Goal: Task Accomplishment & Management: Complete application form

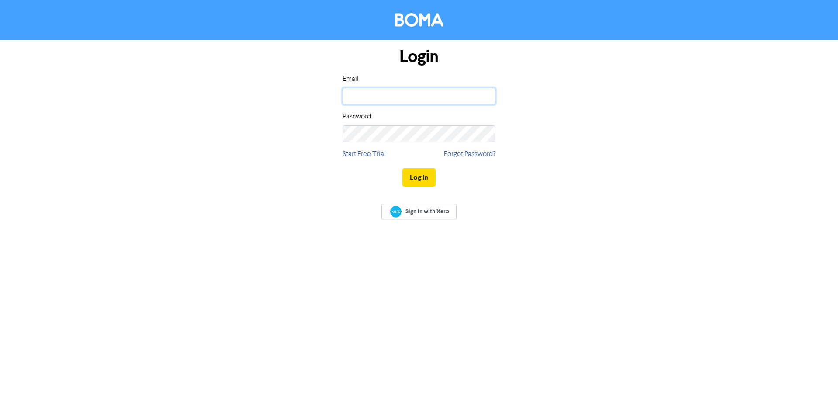
click at [375, 90] on input "email" at bounding box center [419, 96] width 153 height 17
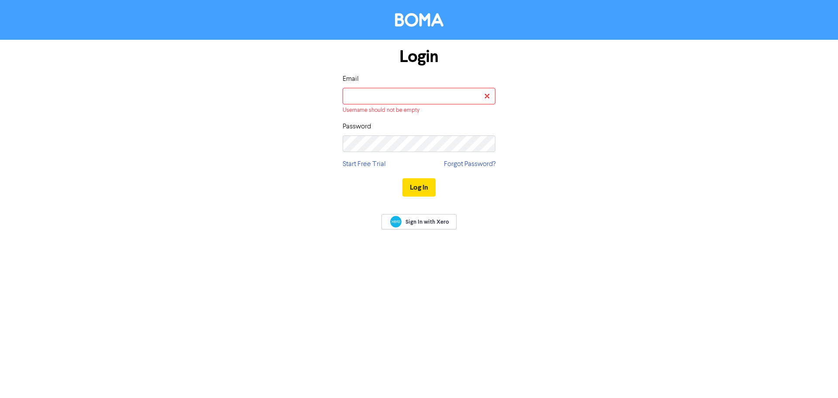
click at [300, 94] on div "Login Email Username should not be empty Password Start Free Trial Forgot Passw…" at bounding box center [419, 122] width 498 height 165
click at [435, 96] on input "email" at bounding box center [419, 96] width 153 height 17
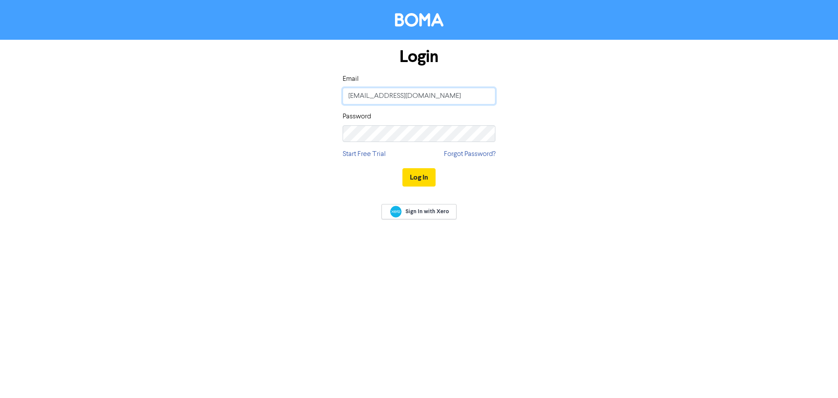
type input "[EMAIL_ADDRESS][DOMAIN_NAME]"
click at [414, 173] on button "Log In" at bounding box center [419, 177] width 33 height 18
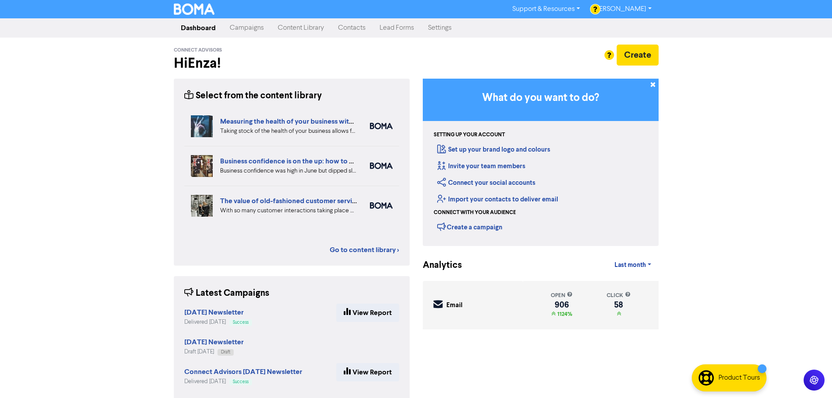
click at [648, 11] on link "Enza Colosimo" at bounding box center [622, 9] width 71 height 14
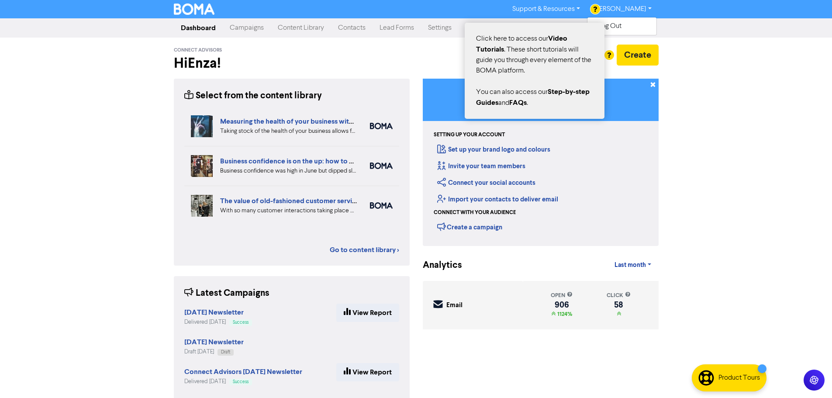
click at [594, 6] on div at bounding box center [595, 9] width 10 height 10
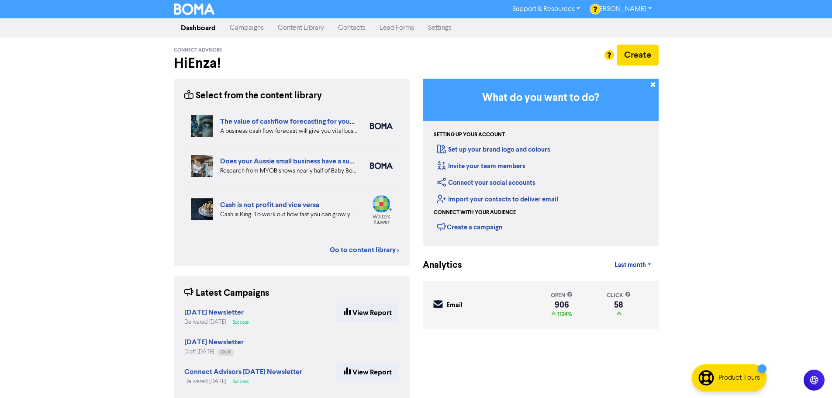
click at [649, 8] on link "Enza Colosimo" at bounding box center [622, 9] width 71 height 14
click at [734, 84] on div "Support & Resources Video Tutorials FAQ & Guides Marketing Education Enza Colos…" at bounding box center [416, 199] width 832 height 398
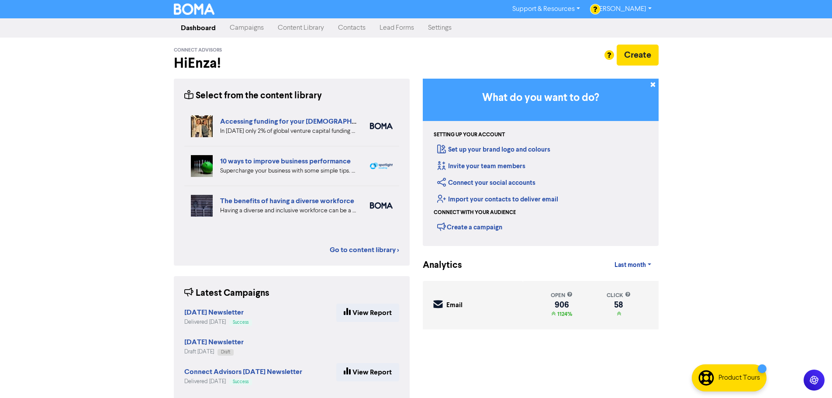
click at [182, 11] on img at bounding box center [194, 8] width 41 height 11
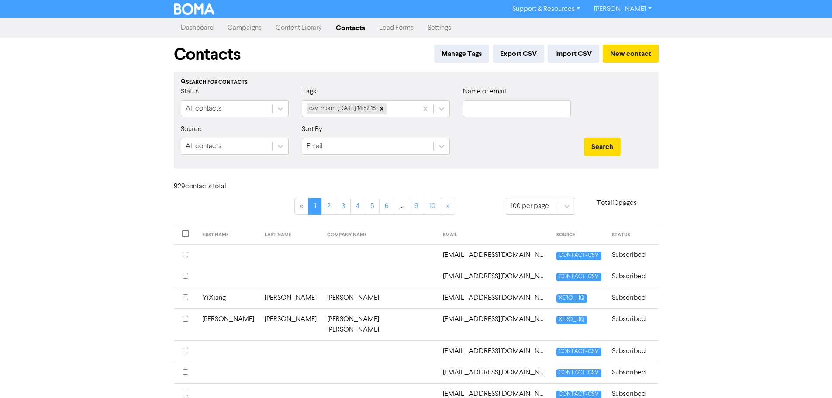
click at [748, 221] on div "Support & Resources Video Tutorials FAQ & Guides Marketing Education [PERSON_NA…" at bounding box center [416, 199] width 832 height 398
click at [566, 53] on button "Import CSV" at bounding box center [574, 54] width 52 height 18
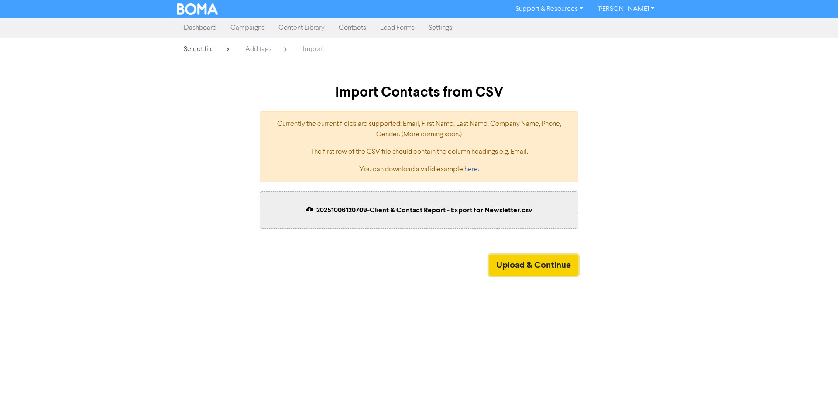
click at [522, 260] on button "Upload & Continue" at bounding box center [534, 265] width 90 height 21
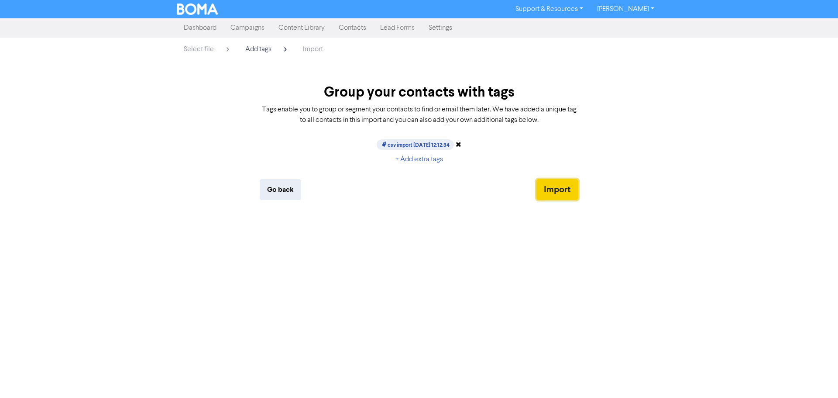
click at [555, 186] on button "Import" at bounding box center [558, 189] width 42 height 21
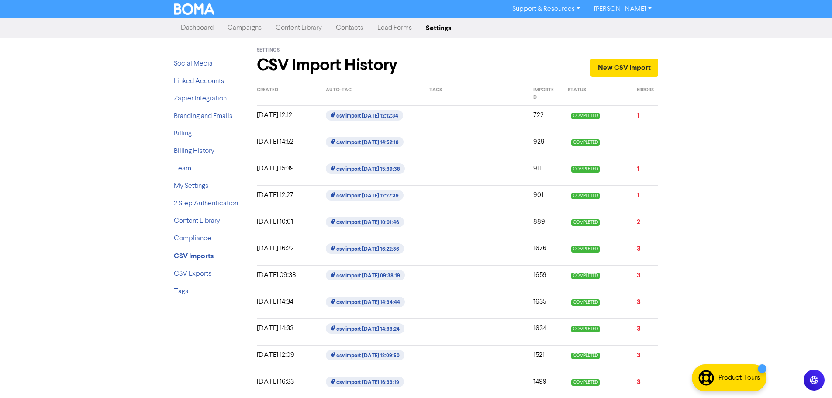
click at [205, 27] on link "Dashboard" at bounding box center [197, 27] width 47 height 17
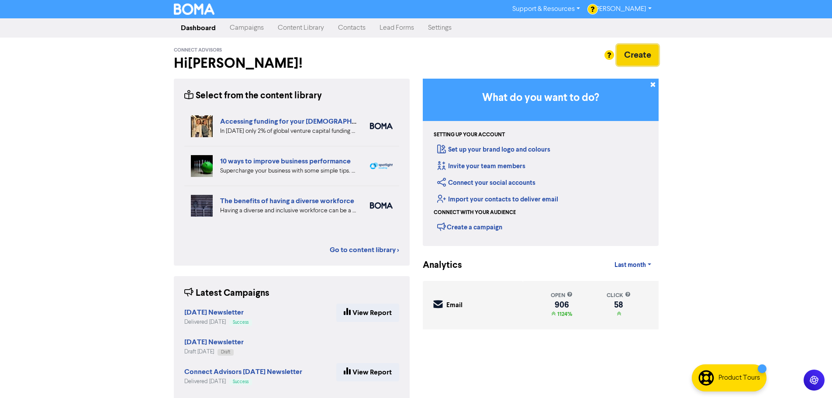
click at [654, 59] on button "Create" at bounding box center [638, 55] width 42 height 21
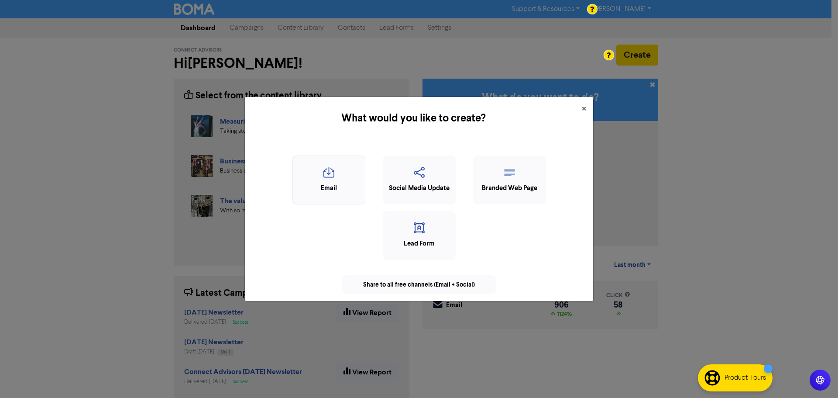
click at [317, 174] on icon "button" at bounding box center [328, 175] width 63 height 17
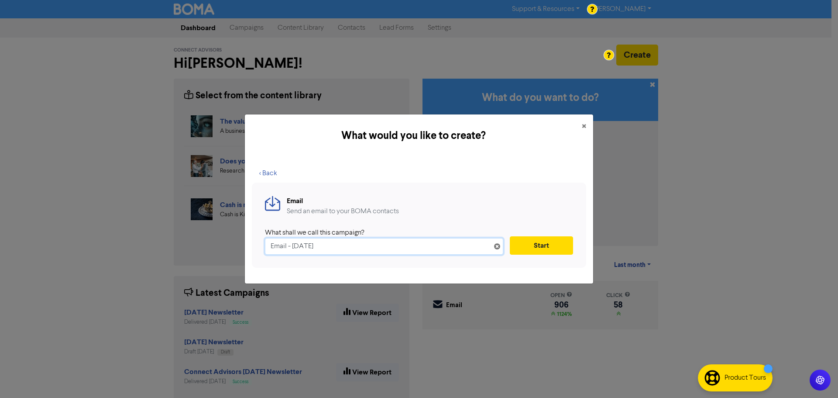
drag, startPoint x: 372, startPoint y: 247, endPoint x: 261, endPoint y: 232, distance: 111.9
click at [261, 232] on div "Email Send an email to your BOMA contacts What shall we call this campaign? Ema…" at bounding box center [419, 225] width 334 height 85
type input "[DATE] Newsletter"
click at [559, 246] on button "Start" at bounding box center [541, 245] width 63 height 18
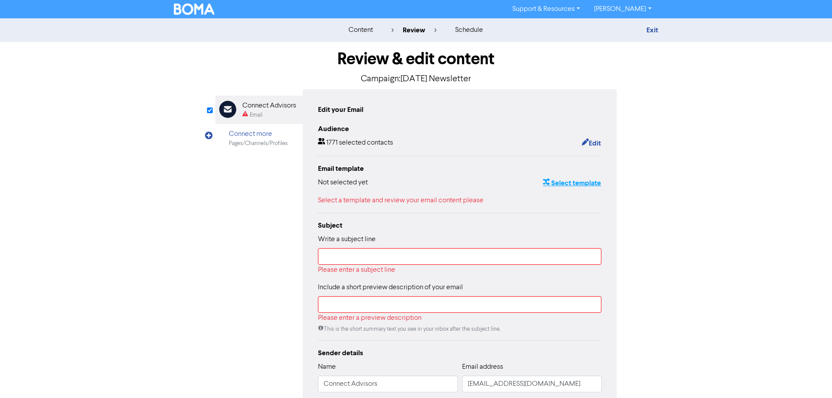
click at [572, 188] on button "Select template" at bounding box center [571, 182] width 59 height 11
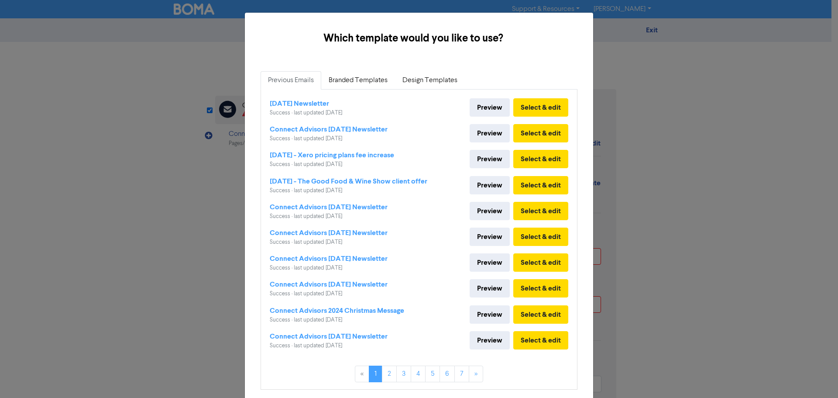
click at [190, 58] on div "Which template would you like to use? × Previous Emails Branded Templates Desig…" at bounding box center [419, 199] width 838 height 398
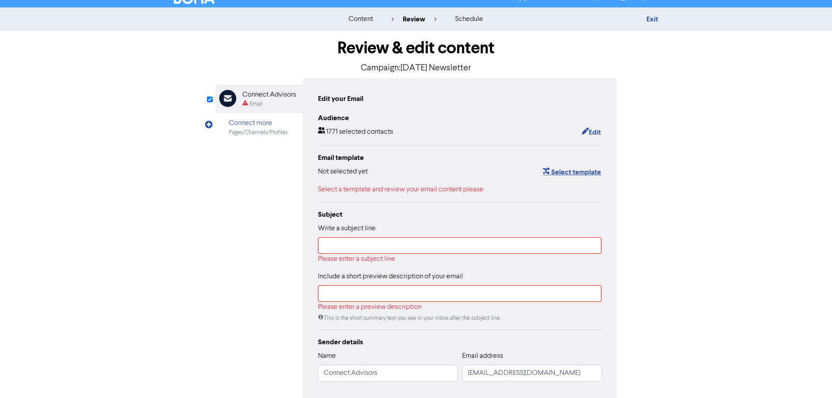
scroll to position [44, 0]
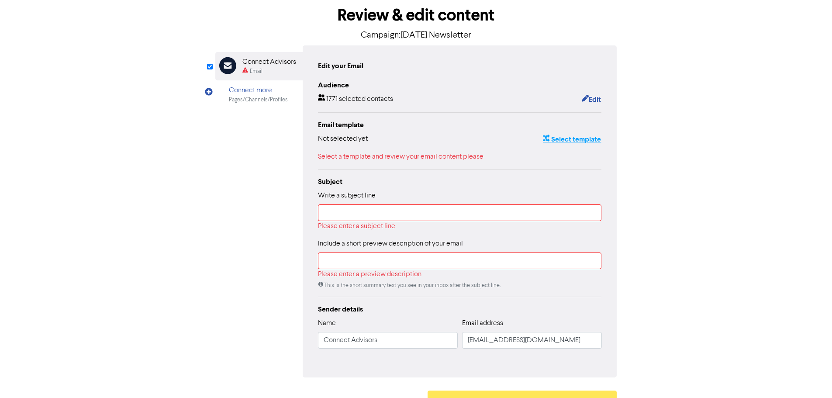
click at [576, 141] on button "Select template" at bounding box center [571, 139] width 59 height 11
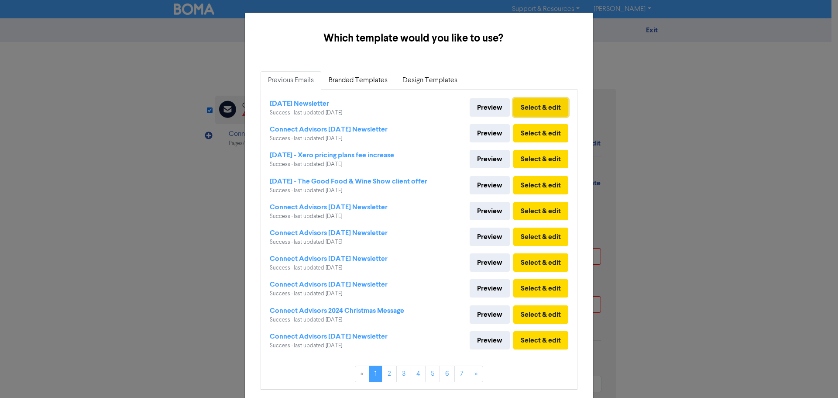
click at [532, 107] on button "Select & edit" at bounding box center [540, 107] width 55 height 18
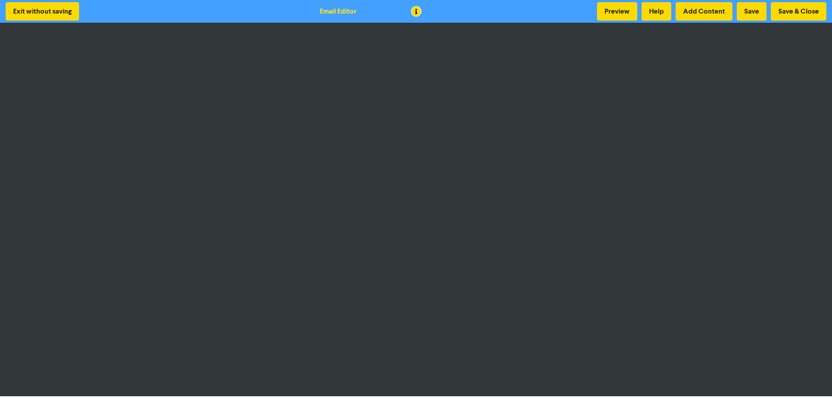
click at [336, 154] on div at bounding box center [416, 199] width 832 height 398
click at [787, 13] on button "Save & Close" at bounding box center [798, 11] width 55 height 18
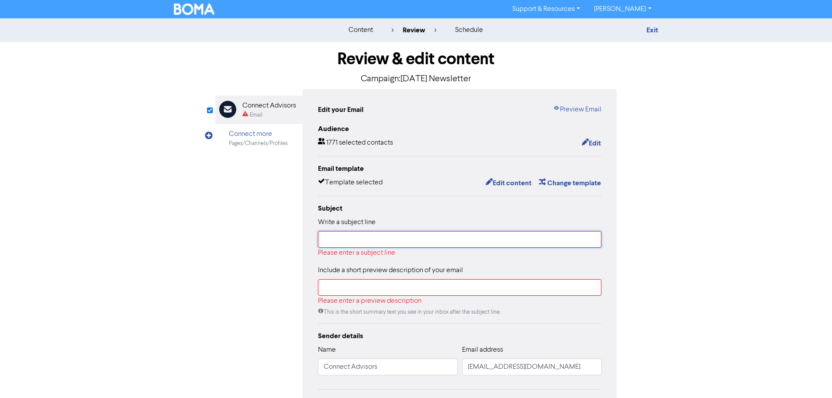
click at [369, 237] on input "text" at bounding box center [460, 239] width 284 height 17
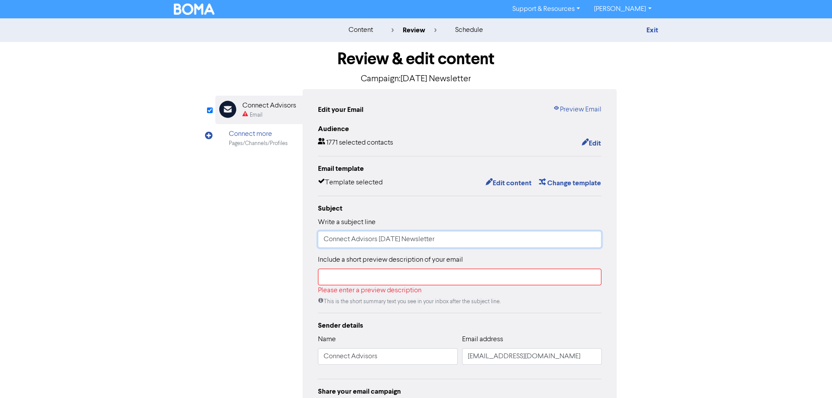
type input "Connect Advisors [DATE] Newsletter"
click at [376, 276] on input "text" at bounding box center [460, 277] width 284 height 17
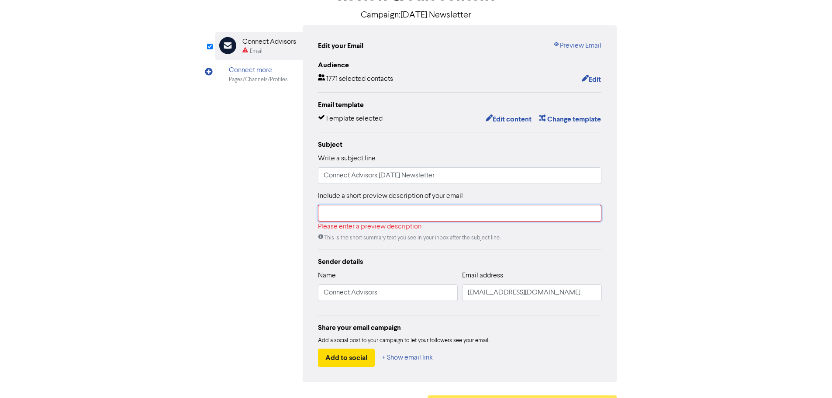
scroll to position [88, 0]
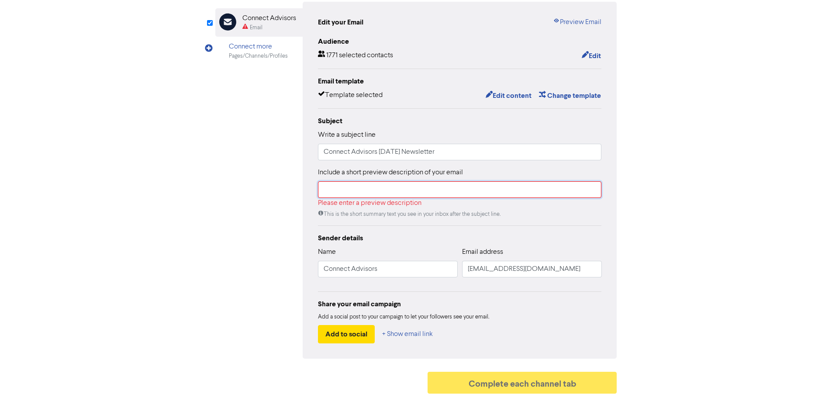
click at [380, 197] on input "text" at bounding box center [460, 189] width 284 height 17
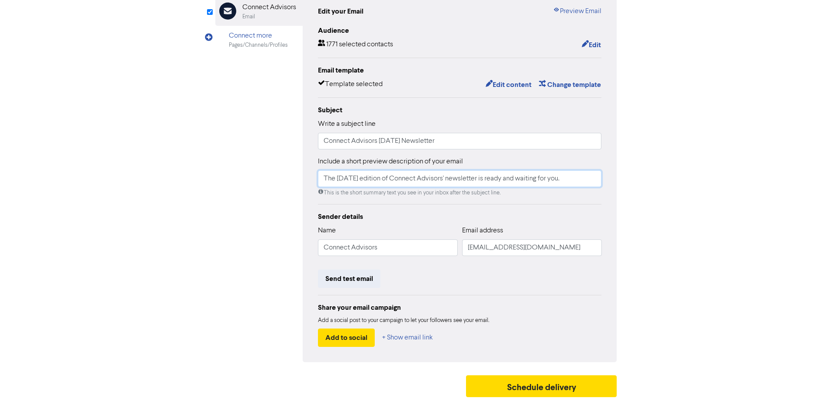
scroll to position [103, 0]
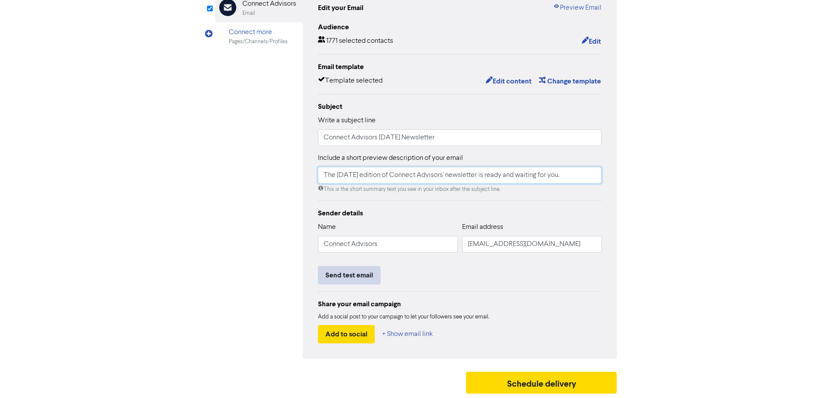
type input "The [DATE] edition of Connect Advisors' newsletter is ready and waiting for you."
click at [353, 277] on button "Send test email" at bounding box center [349, 275] width 62 height 18
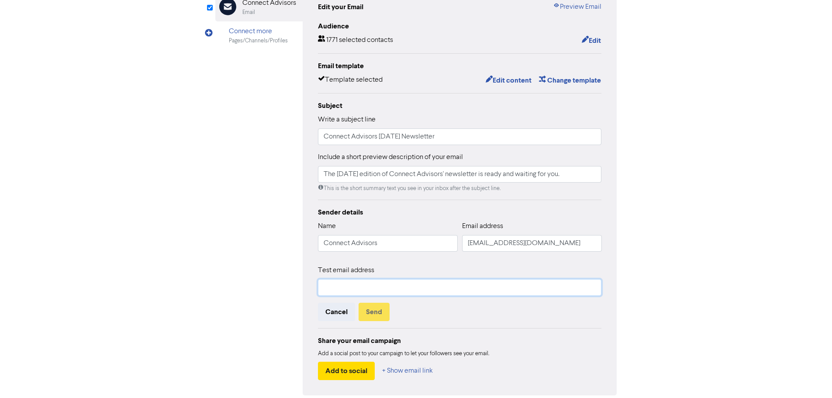
click at [350, 293] on input "text" at bounding box center [460, 287] width 284 height 17
type input "[EMAIL_ADDRESS][DOMAIN_NAME]"
click at [374, 310] on button "Send" at bounding box center [373, 312] width 31 height 18
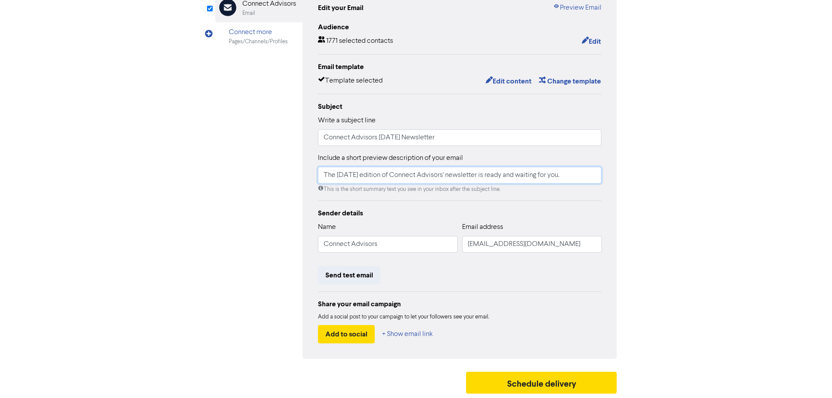
drag, startPoint x: 589, startPoint y: 176, endPoint x: 307, endPoint y: 175, distance: 282.1
click at [307, 175] on div "Edit your Email Preview Email Audience 1771 selected contacts Edit Email templa…" at bounding box center [460, 172] width 314 height 371
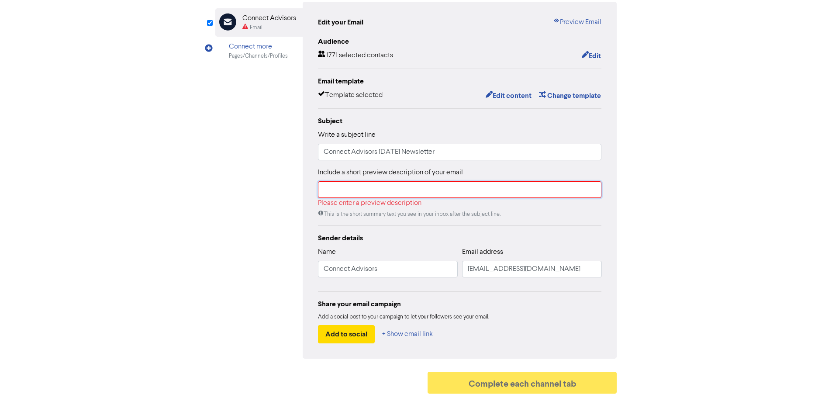
click at [343, 190] on input "text" at bounding box center [460, 189] width 284 height 17
paste input "The past few months have brought some important developments that could have re…"
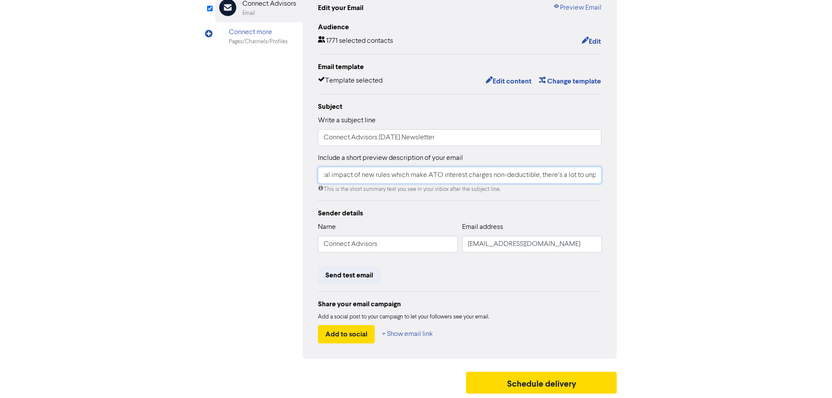
scroll to position [0, 894]
drag, startPoint x: 576, startPoint y: 177, endPoint x: 666, endPoint y: 169, distance: 90.7
click at [666, 169] on div "content review schedule Exit Review & edit content Campaign: [DATE] Newsletter …" at bounding box center [416, 157] width 832 height 481
click at [596, 174] on input "The past few months have brought some important developments that could have re…" at bounding box center [460, 175] width 284 height 17
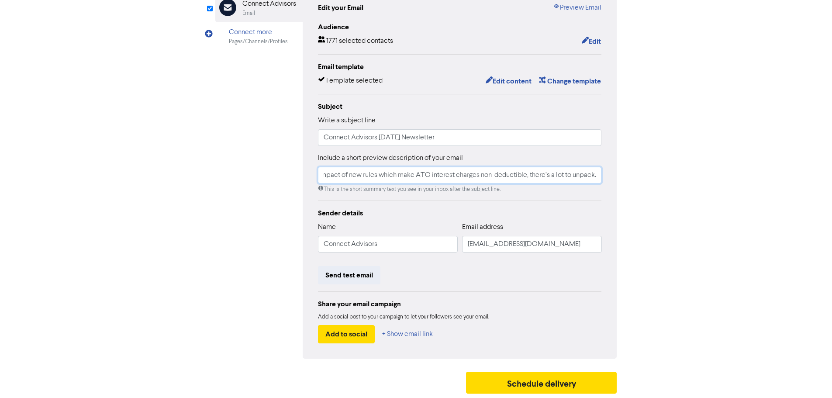
paste input "We also explore the Federal Government’s review of supermarket unit pricing — a…"
drag, startPoint x: 447, startPoint y: 173, endPoint x: 217, endPoint y: 175, distance: 230.1
click at [217, 175] on div "Email Created with Sketch. Connect Advisors Email Connect more Pages/Channels/P…" at bounding box center [416, 172] width 402 height 371
type input "The past few months have brought some important developments that could have re…"
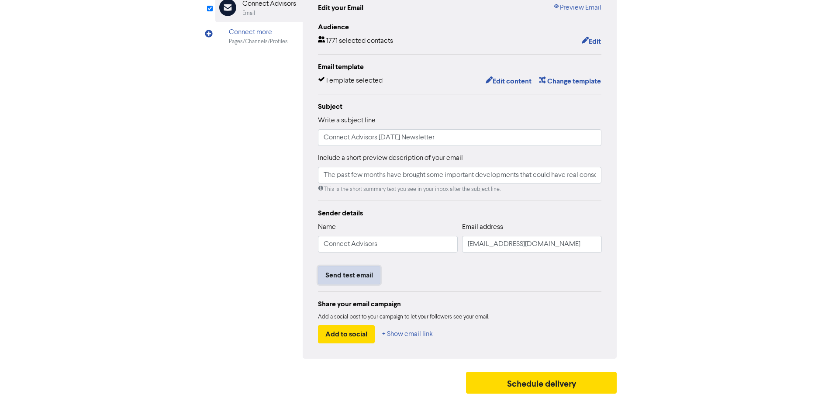
click at [353, 279] on button "Send test email" at bounding box center [349, 275] width 62 height 18
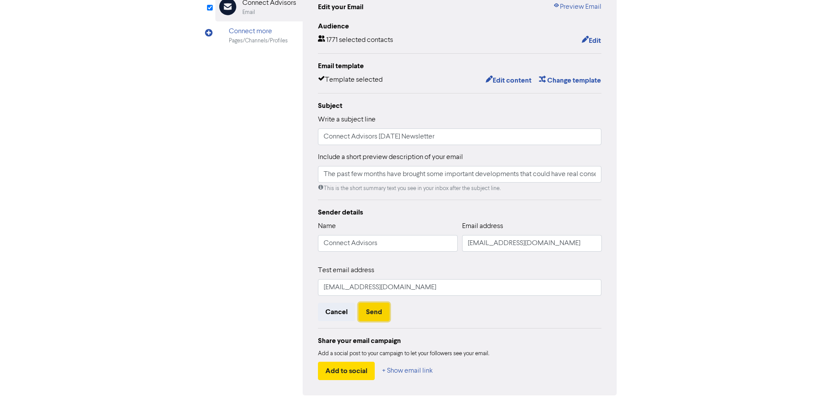
click at [385, 313] on button "Send" at bounding box center [373, 312] width 31 height 18
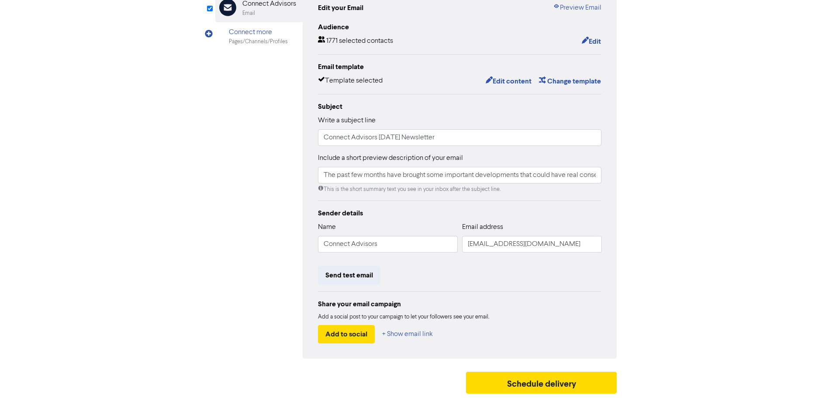
click at [416, 364] on div "Review & edit content Campaign: [DATE] Newsletter Email Created with Sketch. Co…" at bounding box center [416, 169] width 415 height 458
click at [507, 382] on button "Schedule delivery" at bounding box center [541, 383] width 151 height 22
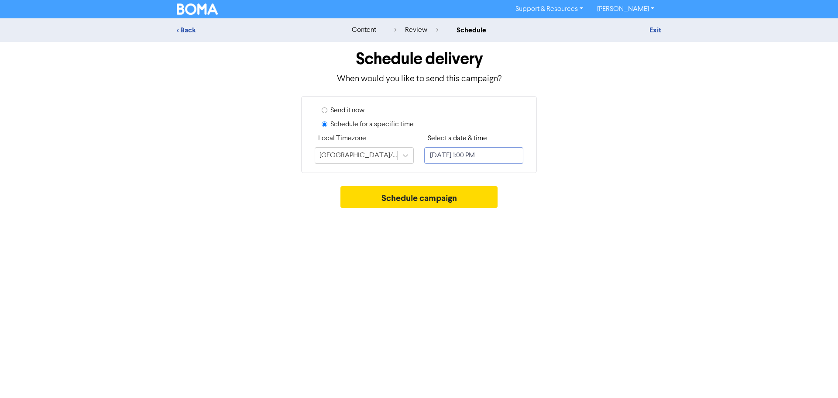
select select "9"
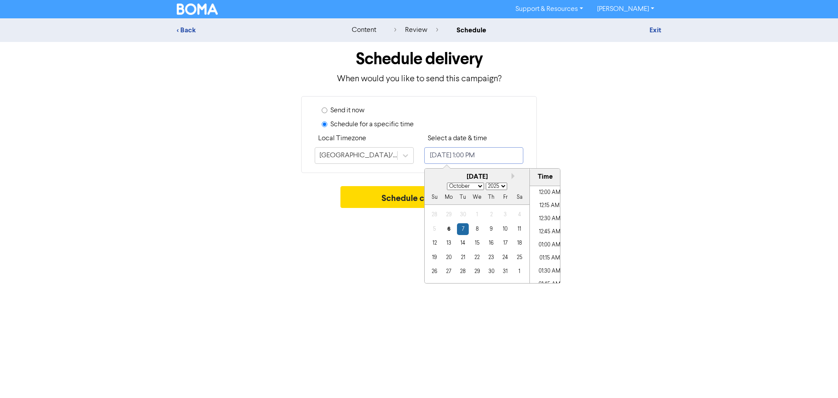
click at [438, 155] on input "[DATE] 1:00 PM" at bounding box center [473, 155] width 99 height 17
click at [451, 228] on div "6" at bounding box center [449, 229] width 12 height 12
type input "[DATE] 1:00 PM"
click at [547, 233] on li "01:00 PM" at bounding box center [549, 234] width 39 height 13
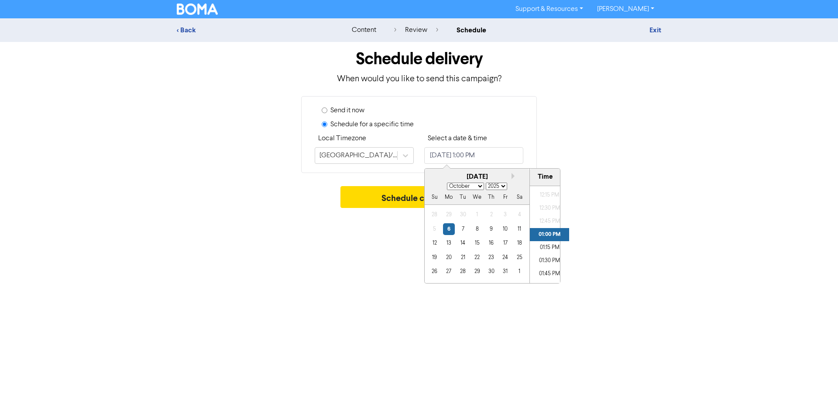
click at [637, 230] on div "Support & Resources Video Tutorials FAQ & Guides Marketing Education [PERSON_NA…" at bounding box center [419, 199] width 838 height 398
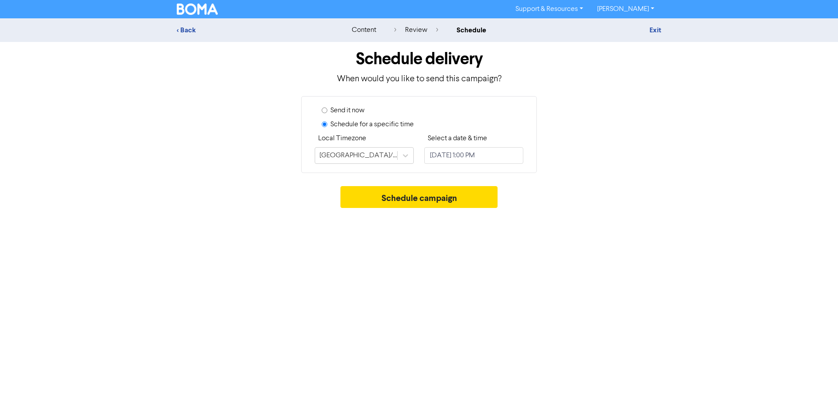
click at [325, 111] on input "Send it now" at bounding box center [325, 110] width 6 height 6
radio input "true"
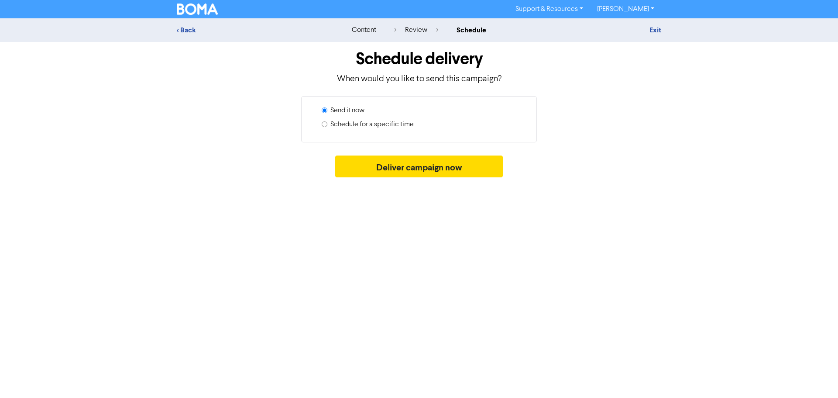
click at [326, 124] on input "Schedule for a specific time" at bounding box center [325, 124] width 6 height 6
radio input "true"
radio input "false"
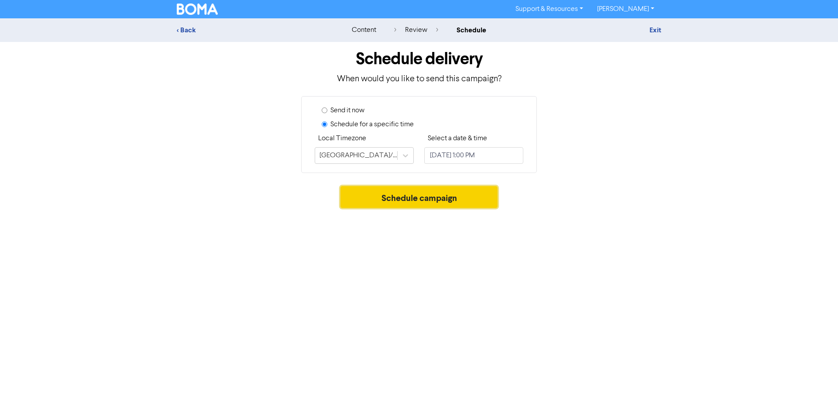
click at [433, 200] on button "Schedule campaign" at bounding box center [420, 197] width 158 height 22
